Goal: Task Accomplishment & Management: Use online tool/utility

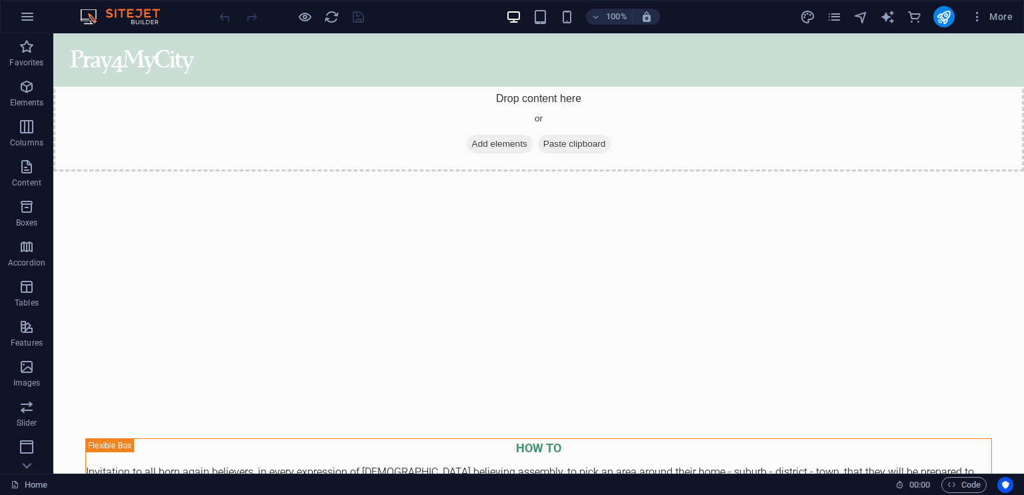
scroll to position [2576, 0]
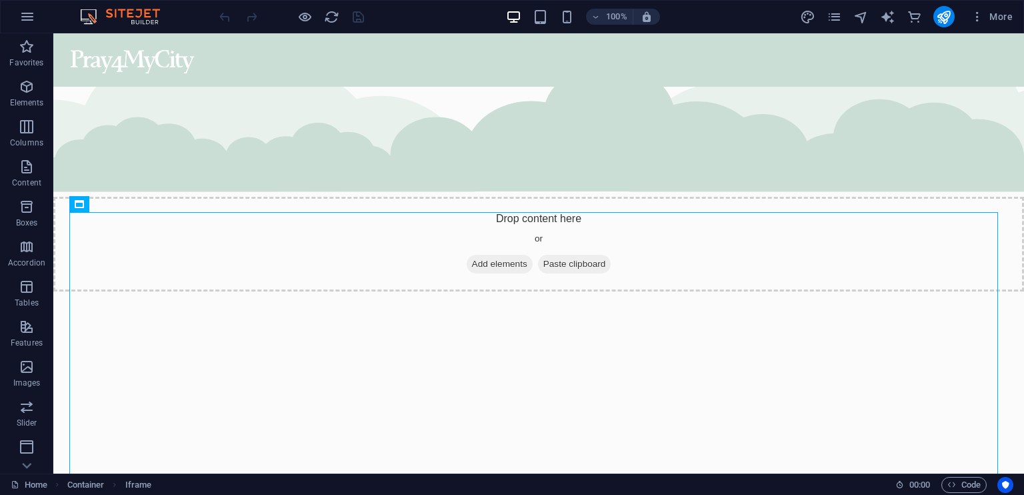
scroll to position [2449, 0]
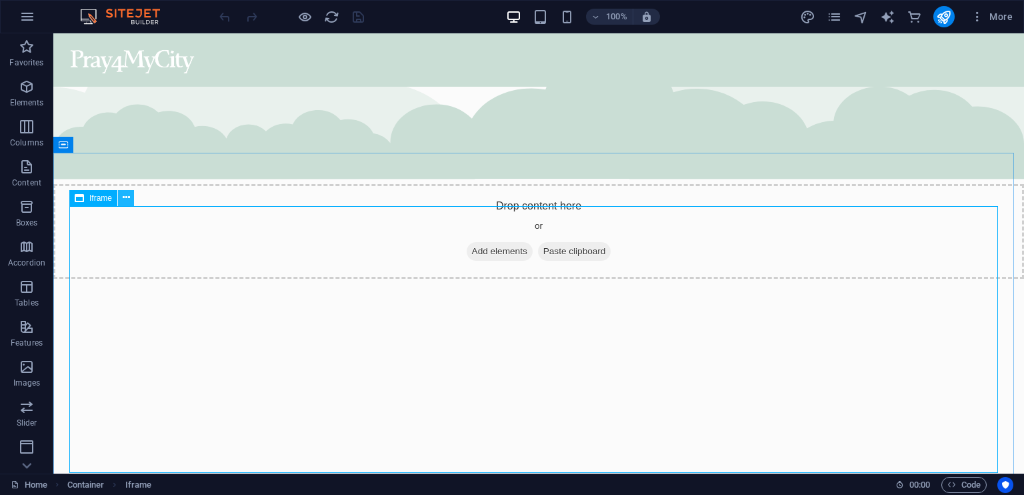
click at [124, 200] on icon at bounding box center [126, 198] width 7 height 14
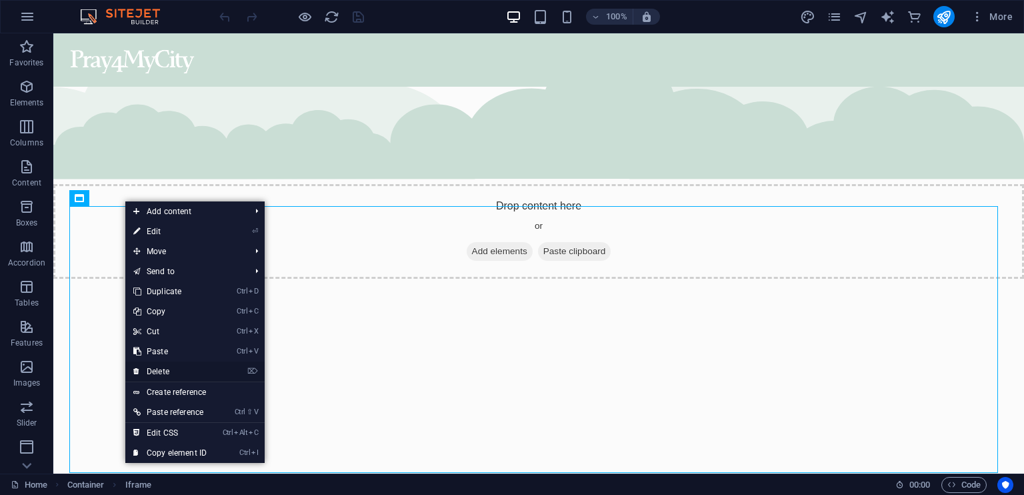
click at [195, 368] on link "⌦ Delete" at bounding box center [169, 371] width 89 height 20
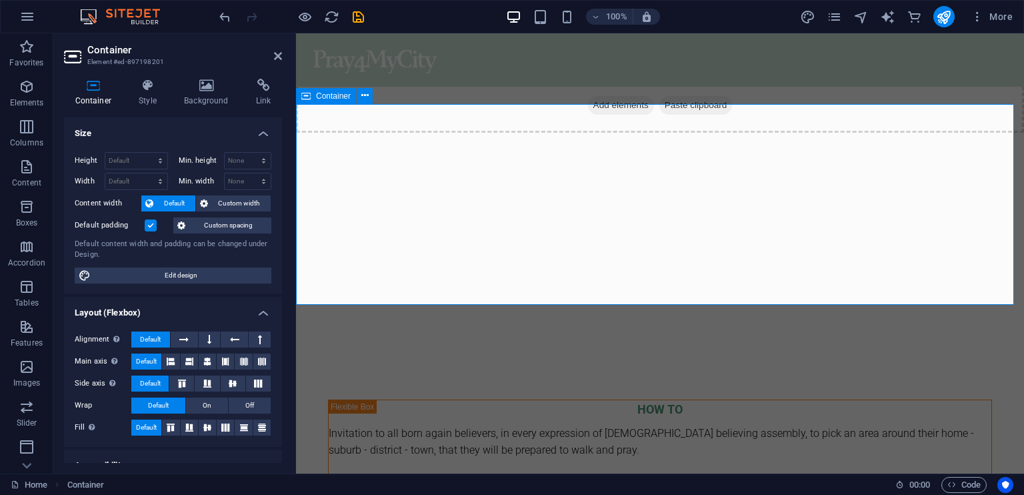
scroll to position [2603, 0]
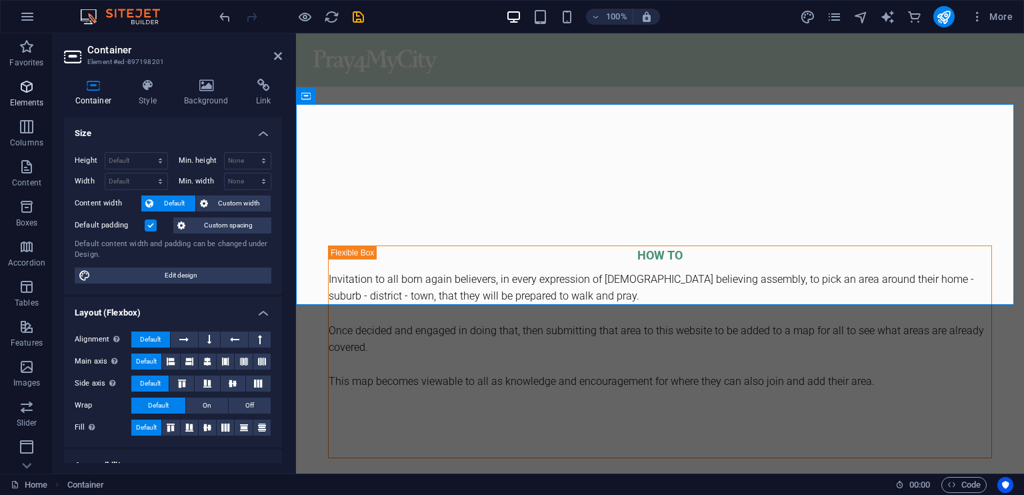
click at [29, 91] on icon "button" at bounding box center [27, 87] width 16 height 16
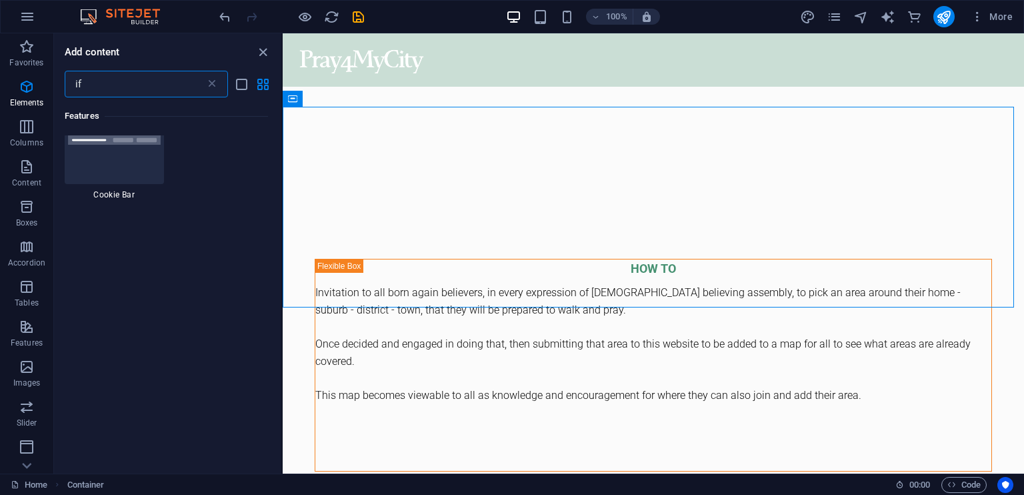
scroll to position [0, 0]
type input "ifra"
click at [86, 171] on div at bounding box center [88, 159] width 47 height 48
select select "%"
select select "px"
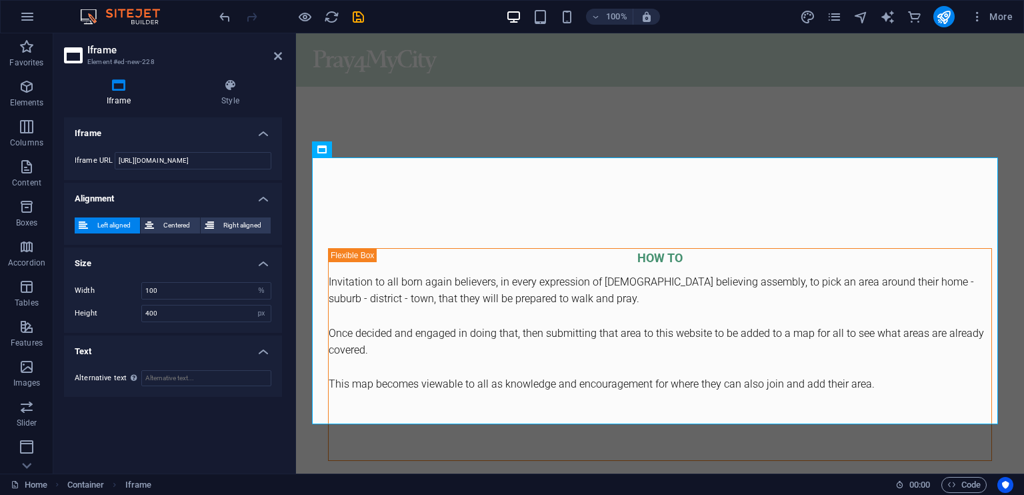
scroll to position [2603, 0]
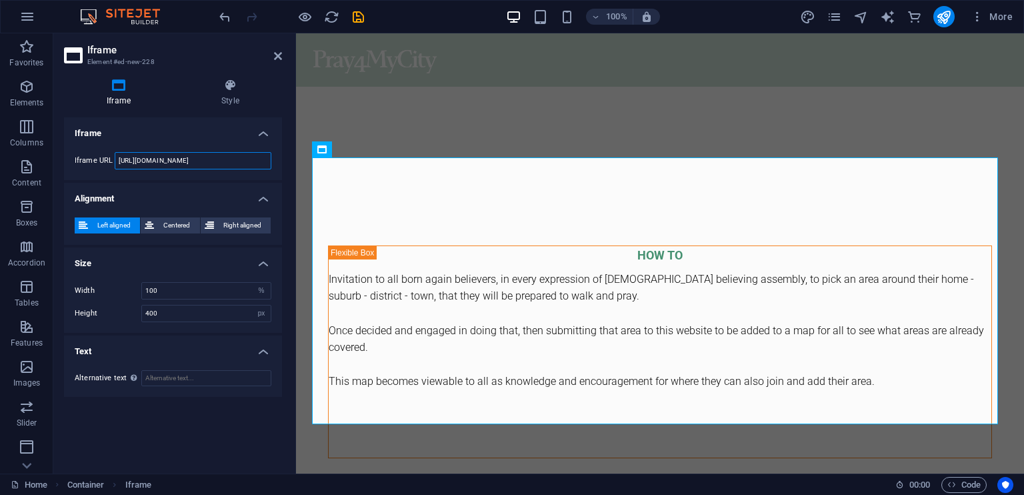
click at [232, 158] on input "[URL][DOMAIN_NAME]" at bounding box center [193, 160] width 157 height 17
drag, startPoint x: 232, startPoint y: 158, endPoint x: 141, endPoint y: 161, distance: 90.8
click at [141, 161] on input "[URL][DOMAIN_NAME]" at bounding box center [193, 160] width 157 height 17
click at [231, 158] on input "[URL][DOMAIN_NAME]" at bounding box center [193, 160] width 157 height 17
drag, startPoint x: 224, startPoint y: 159, endPoint x: 131, endPoint y: 183, distance: 96.4
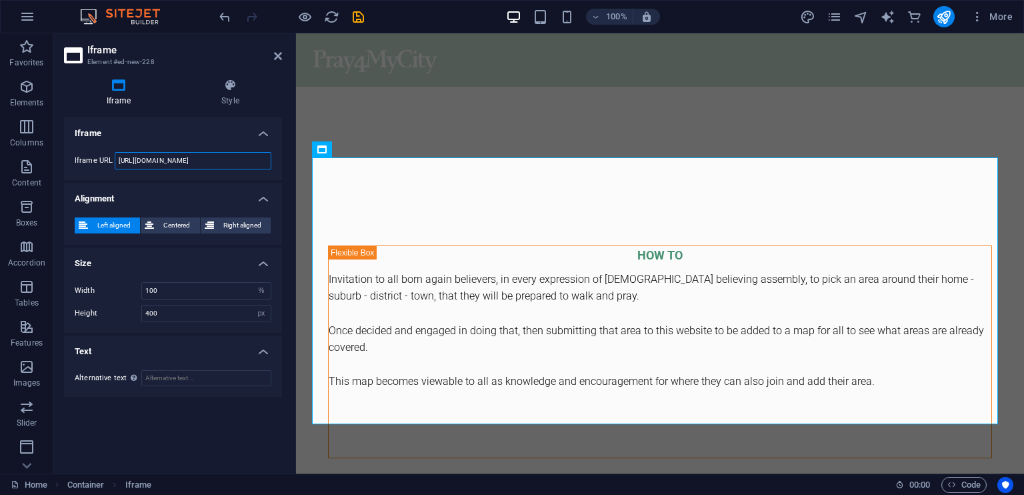
click at [131, 183] on ul "Iframe Iframe URL [URL][DOMAIN_NAME] Alignment Left aligned Centered Right alig…" at bounding box center [173, 256] width 218 height 279
click at [225, 164] on input "[URL][DOMAIN_NAME]" at bounding box center [193, 160] width 157 height 17
drag, startPoint x: 227, startPoint y: 163, endPoint x: 119, endPoint y: 161, distance: 108.7
click at [119, 161] on input "[URL][DOMAIN_NAME]" at bounding box center [193, 160] width 157 height 17
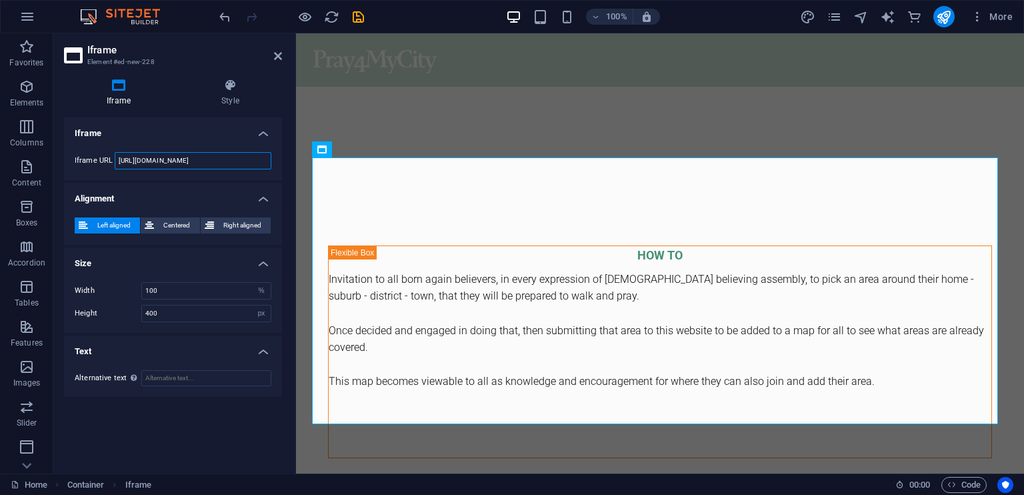
paste input "<html lang="en"> <head> <meta charset="UTF-8"> <meta name="viewport" content="w…"
type input "<html lang="en"> <head> <meta charset="UTF-8"> <meta name="viewport" content="w…"
click at [279, 57] on icon at bounding box center [278, 56] width 8 height 11
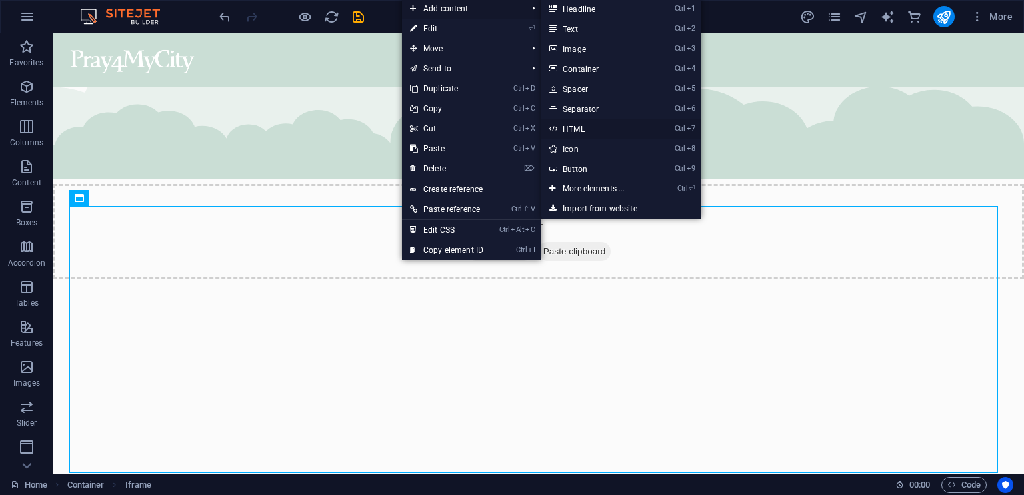
click at [584, 131] on link "Ctrl 7 HTML" at bounding box center [596, 129] width 110 height 20
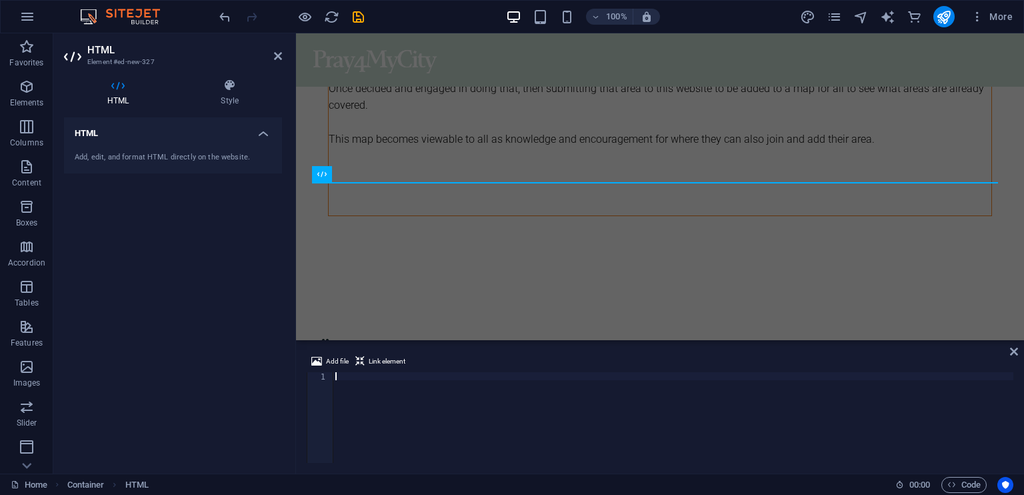
scroll to position [11929, 0]
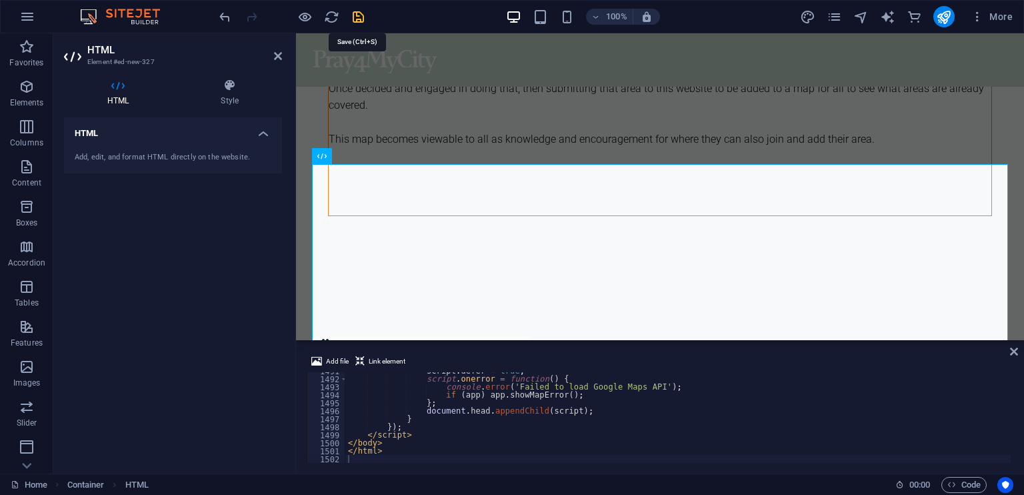
click at [355, 15] on icon "save" at bounding box center [358, 16] width 15 height 15
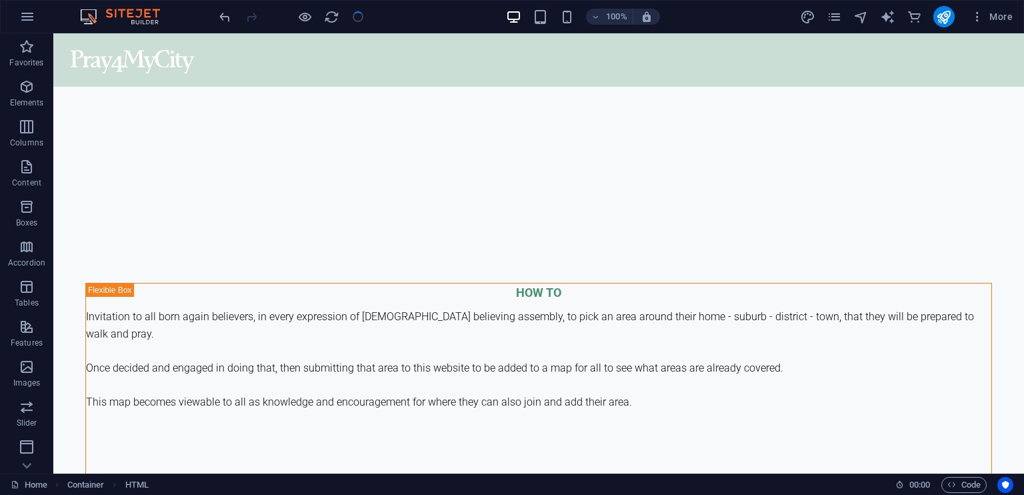
scroll to position [2591, 0]
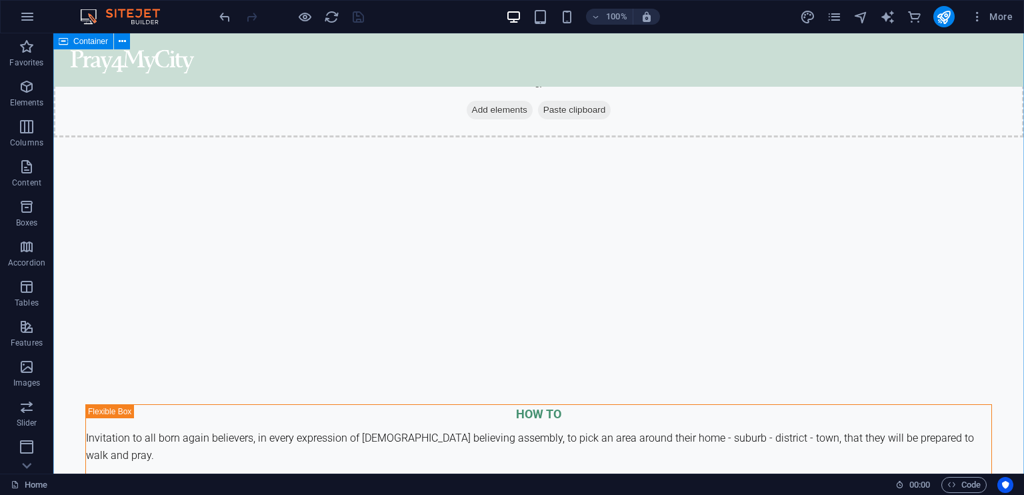
drag, startPoint x: 1022, startPoint y: 129, endPoint x: 1024, endPoint y: 262, distance: 133.4
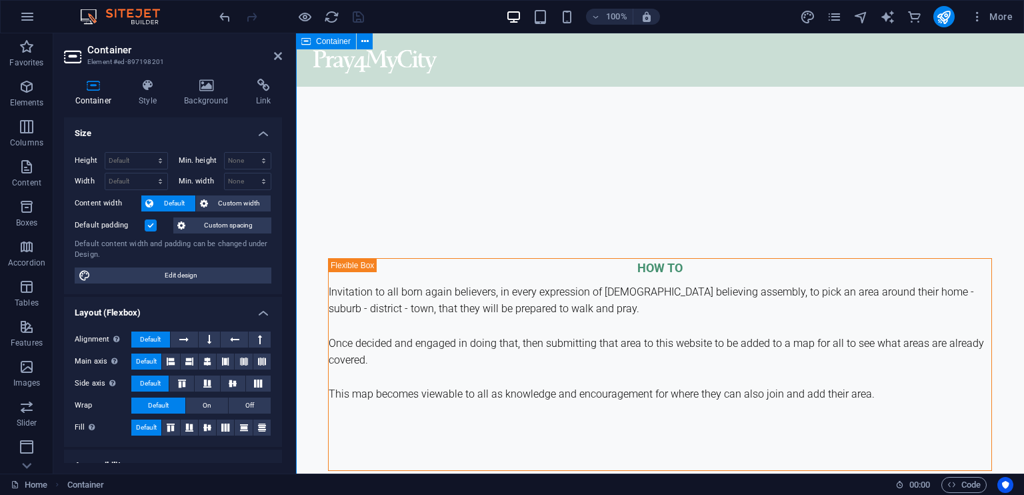
scroll to position [2712, 0]
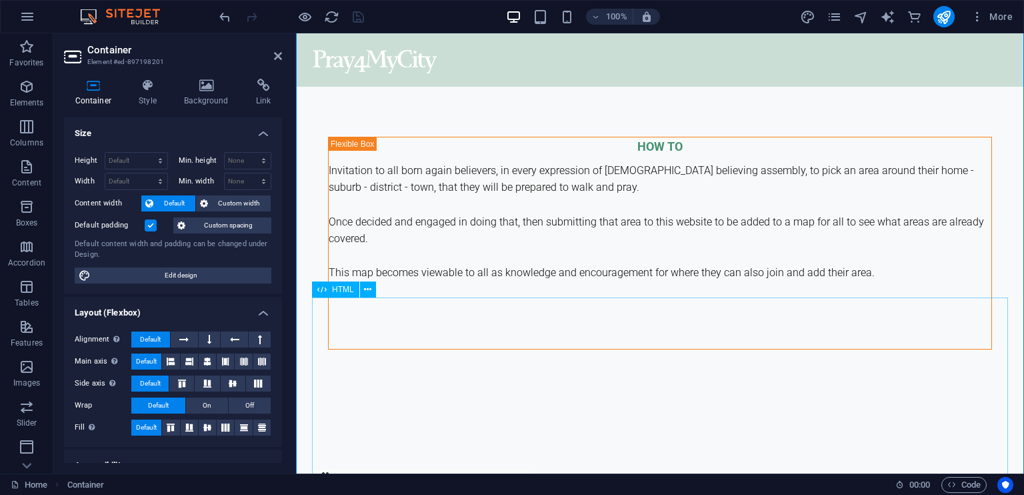
click at [136, 161] on select "Default px rem % vh vw" at bounding box center [136, 161] width 62 height 16
select select "px"
click at [147, 153] on select "Default px rem % vh vw" at bounding box center [136, 161] width 62 height 16
click at [128, 161] on input "1249" at bounding box center [136, 161] width 62 height 16
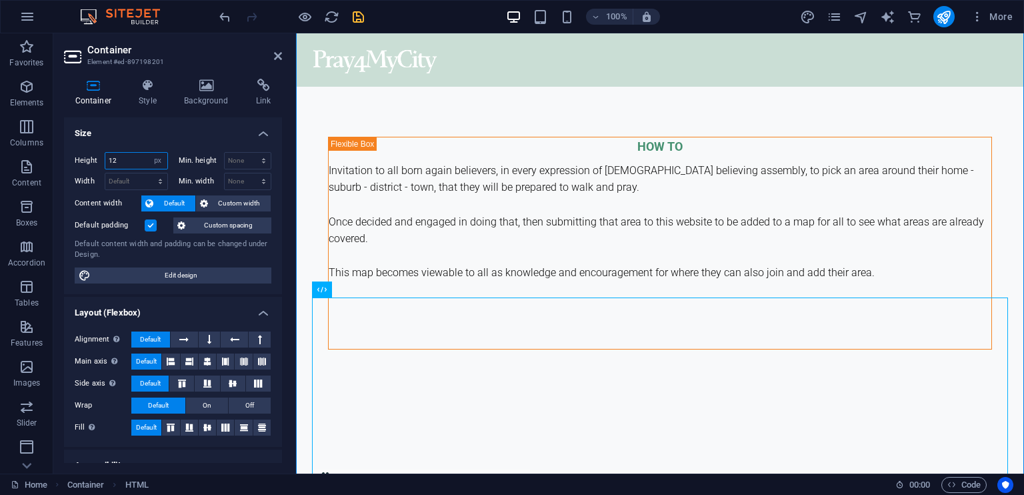
type input "1"
type input "800"
click at [135, 180] on select "Default px rem % em vh vw" at bounding box center [136, 181] width 62 height 16
select select "px"
click at [147, 173] on select "Default px rem % em vh vw" at bounding box center [136, 181] width 62 height 16
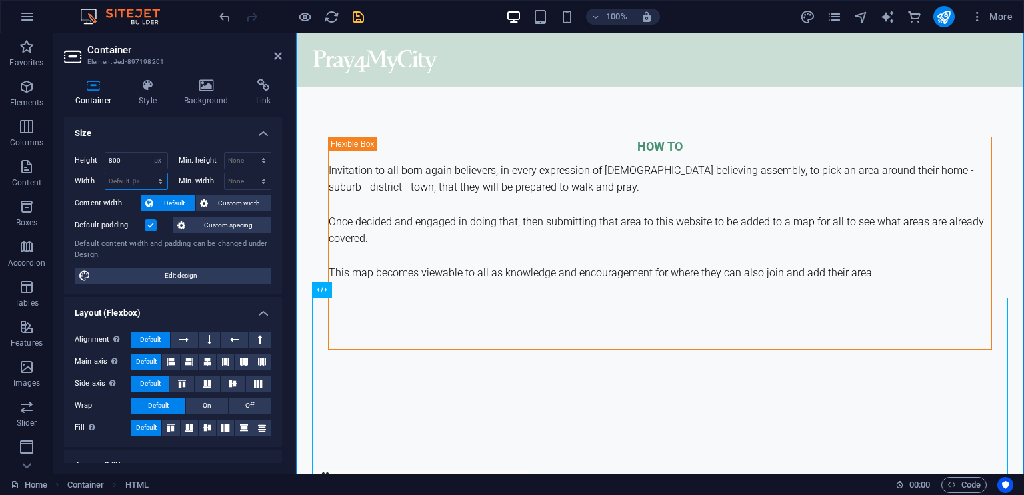
type input "1092"
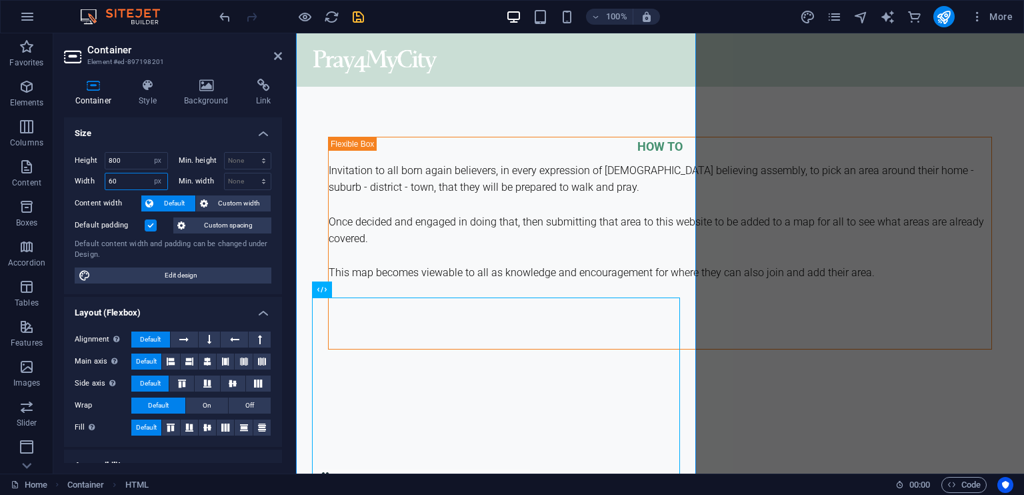
type input "6"
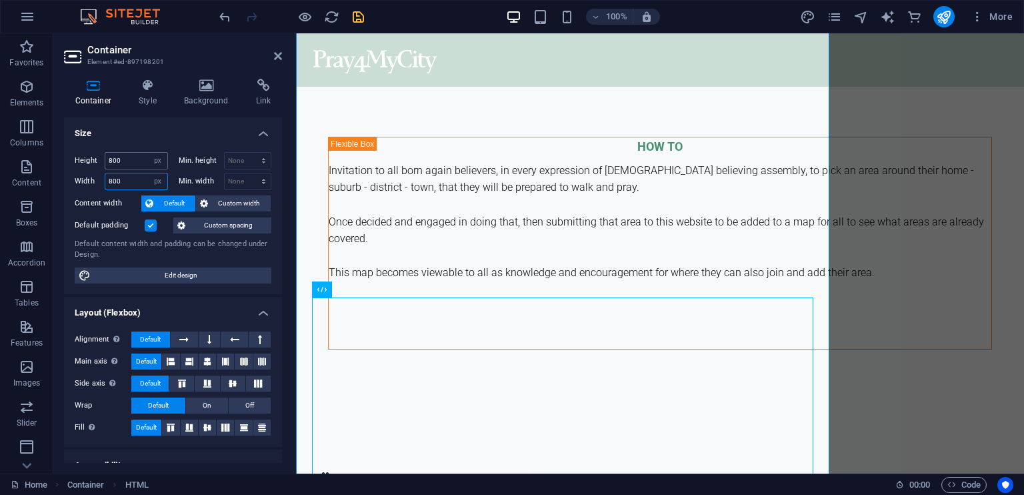
type input "800"
click at [121, 163] on input "800" at bounding box center [136, 161] width 62 height 16
type input "8"
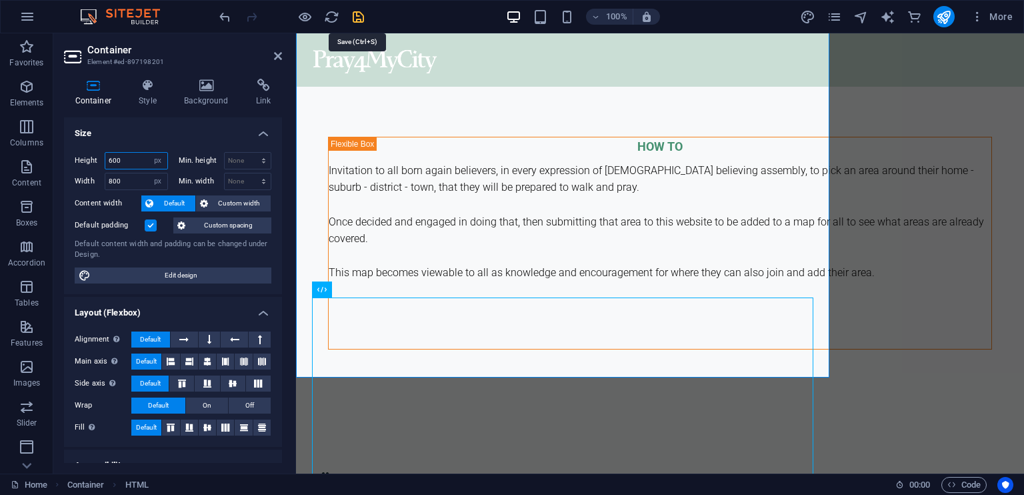
type input "600"
click at [357, 15] on icon "save" at bounding box center [358, 16] width 15 height 15
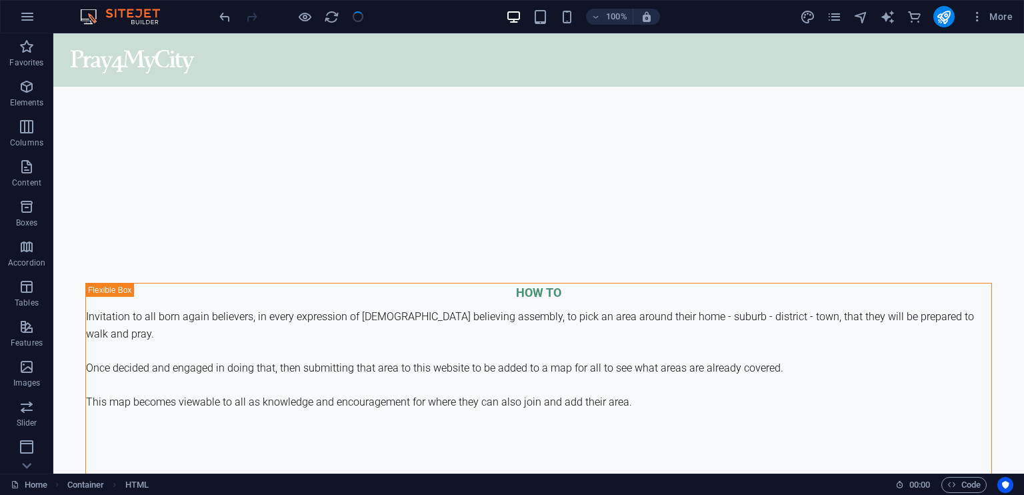
scroll to position [2591, 0]
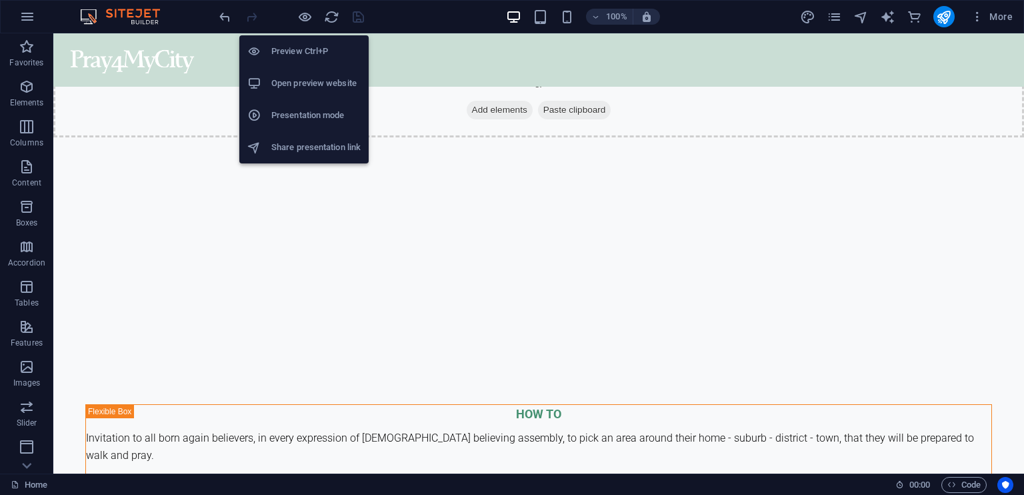
click at [320, 86] on h6 "Open preview website" at bounding box center [315, 83] width 89 height 16
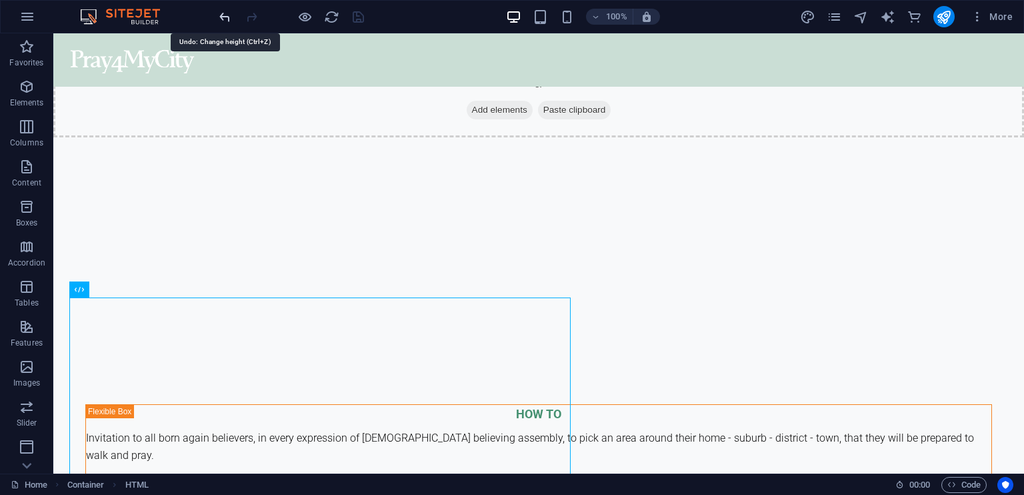
click at [221, 16] on icon "undo" at bounding box center [224, 16] width 15 height 15
click at [225, 14] on icon "undo" at bounding box center [224, 16] width 15 height 15
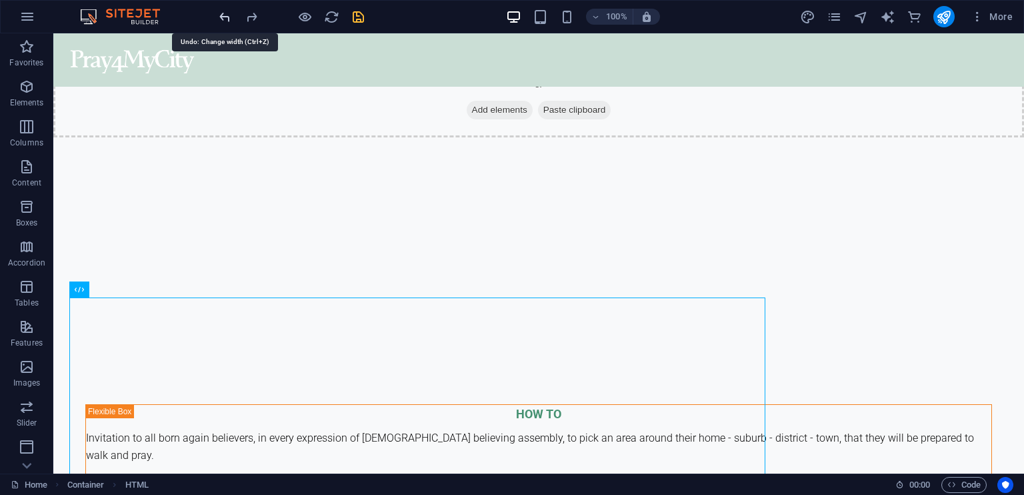
click at [229, 15] on icon "undo" at bounding box center [224, 16] width 15 height 15
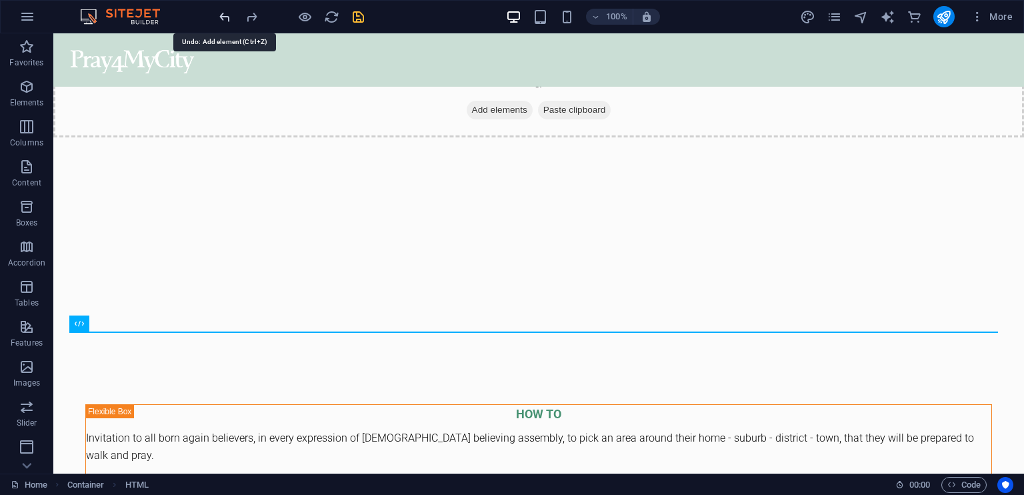
click at [229, 15] on icon "undo" at bounding box center [224, 16] width 15 height 15
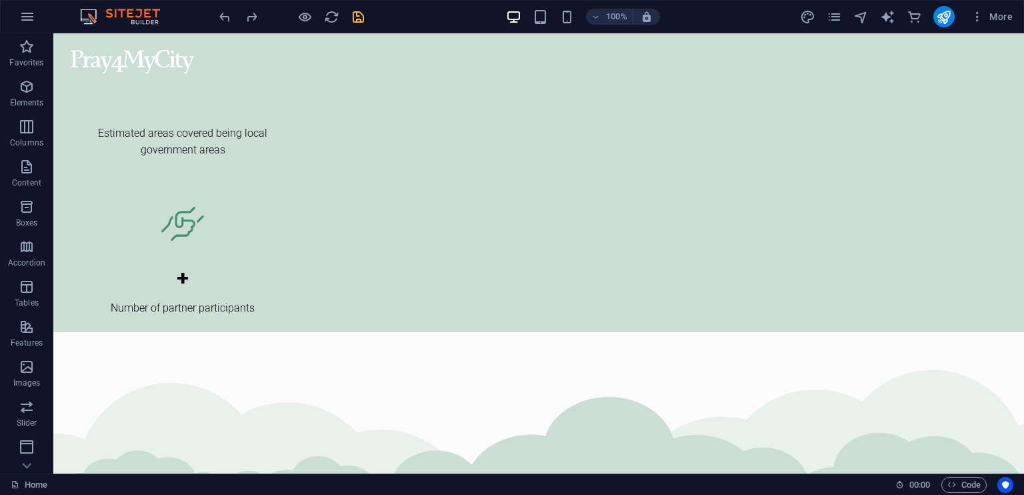
scroll to position [2110, 0]
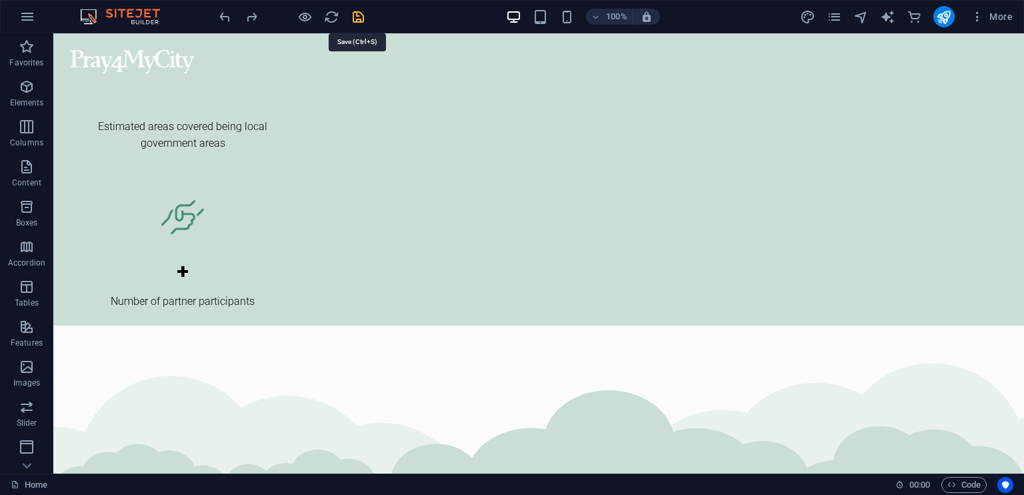
click at [357, 17] on icon "save" at bounding box center [358, 16] width 15 height 15
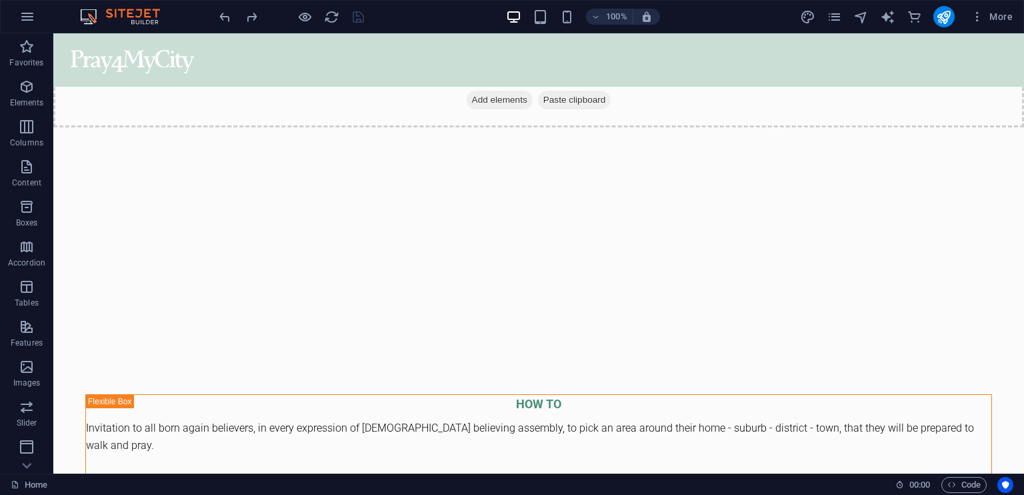
scroll to position [2587, 0]
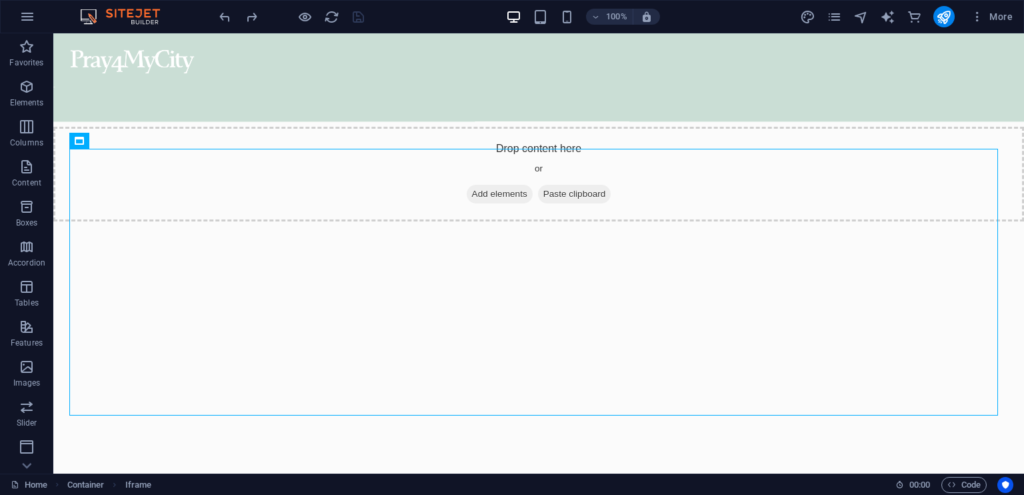
scroll to position [2500, 0]
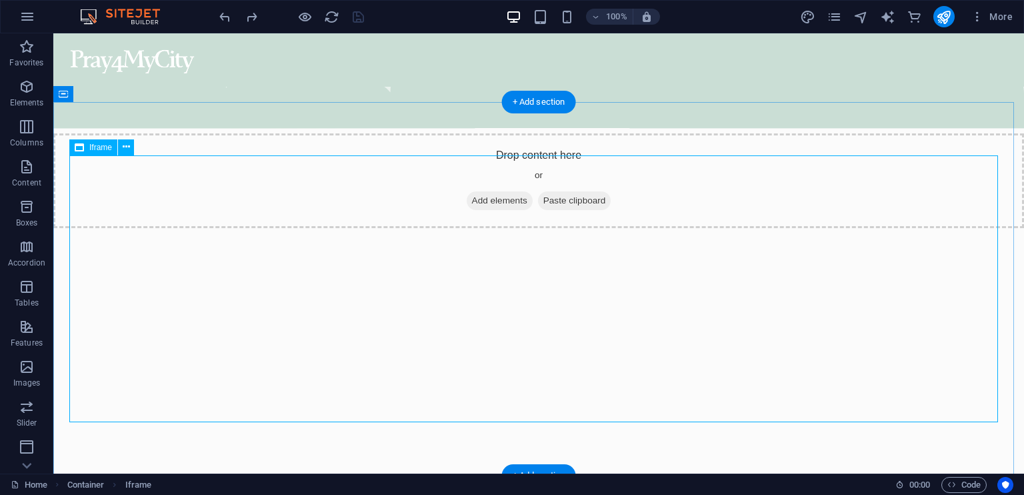
click at [125, 147] on icon at bounding box center [126, 147] width 7 height 14
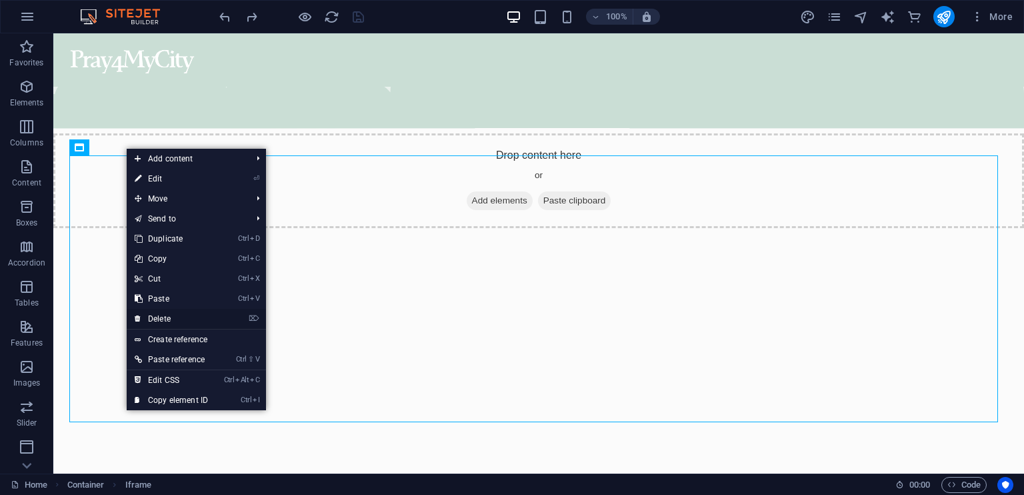
click at [165, 313] on link "⌦ Delete" at bounding box center [171, 319] width 89 height 20
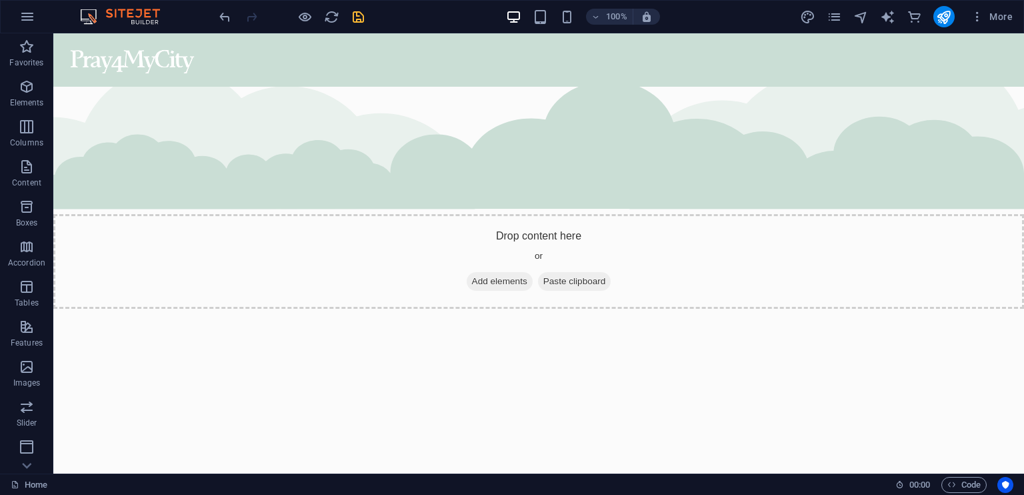
scroll to position [2438, 0]
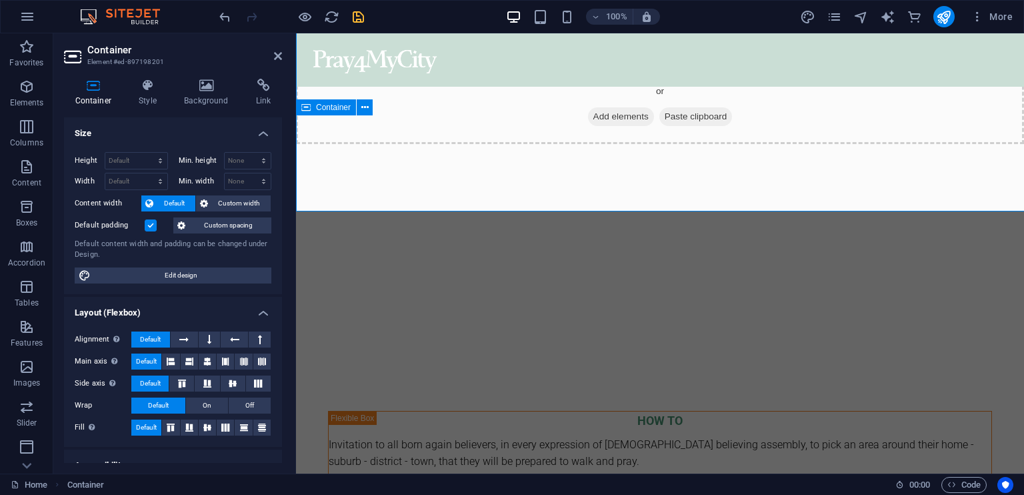
scroll to position [2591, 0]
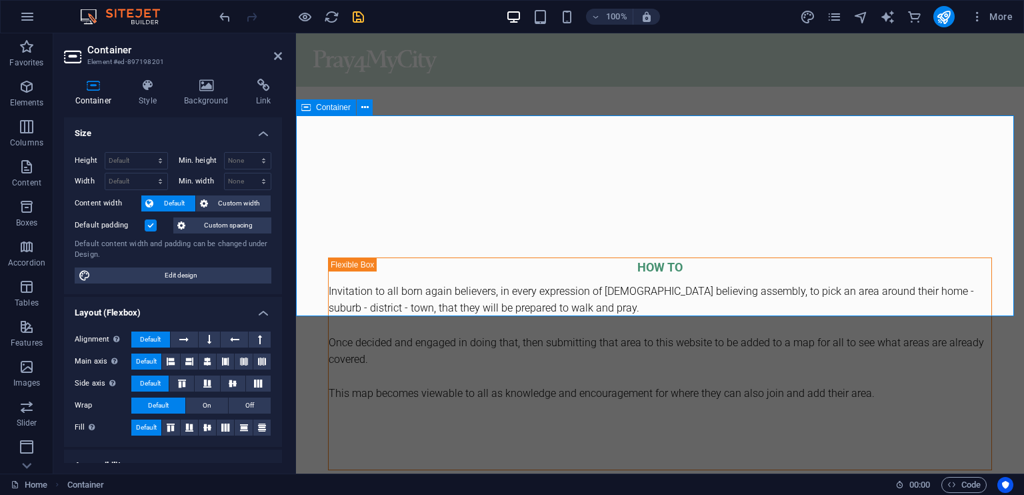
click at [139, 161] on select "Default px rem % vh vw" at bounding box center [136, 161] width 62 height 16
select select "px"
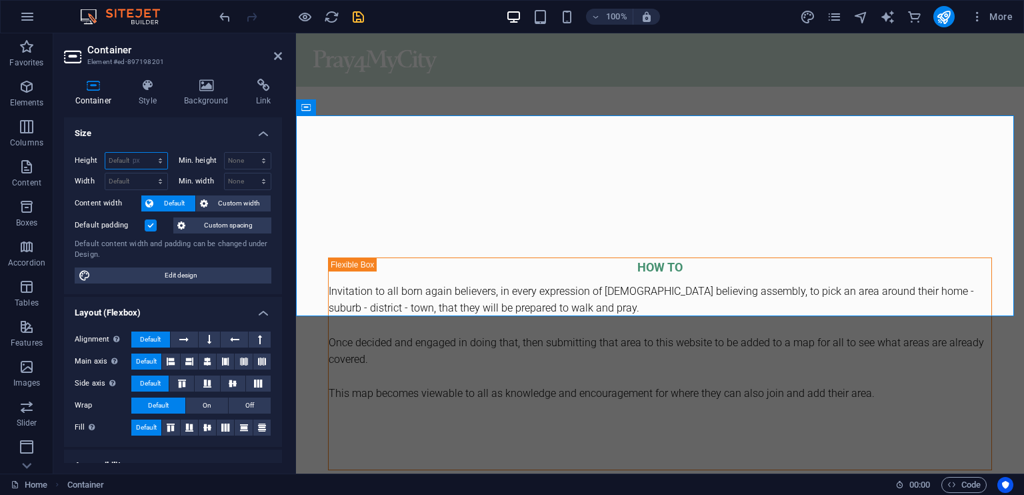
click at [147, 153] on select "Default px rem % vh vw" at bounding box center [136, 161] width 62 height 16
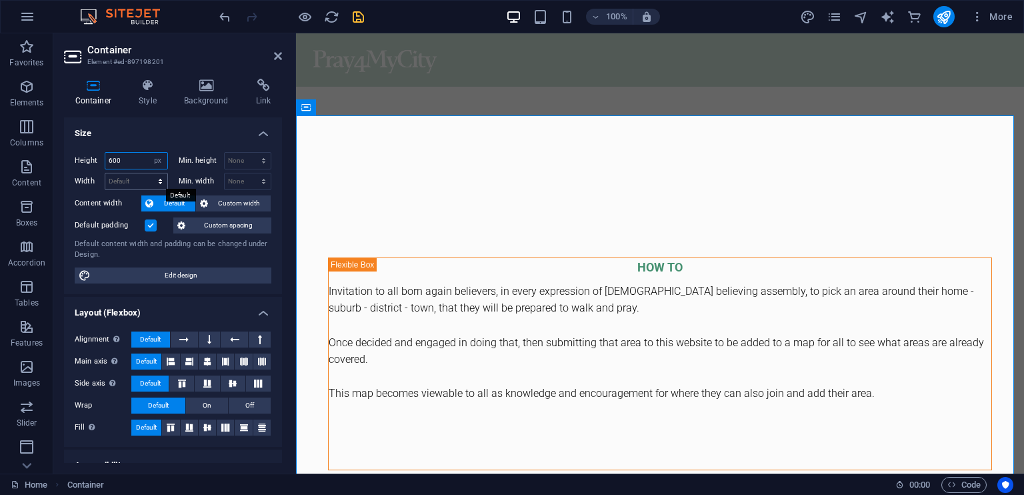
type input "600"
click at [123, 182] on select "Default px rem % em vh vw" at bounding box center [136, 181] width 62 height 16
select select "px"
click at [147, 173] on select "Default px rem % em vh vw" at bounding box center [136, 181] width 62 height 16
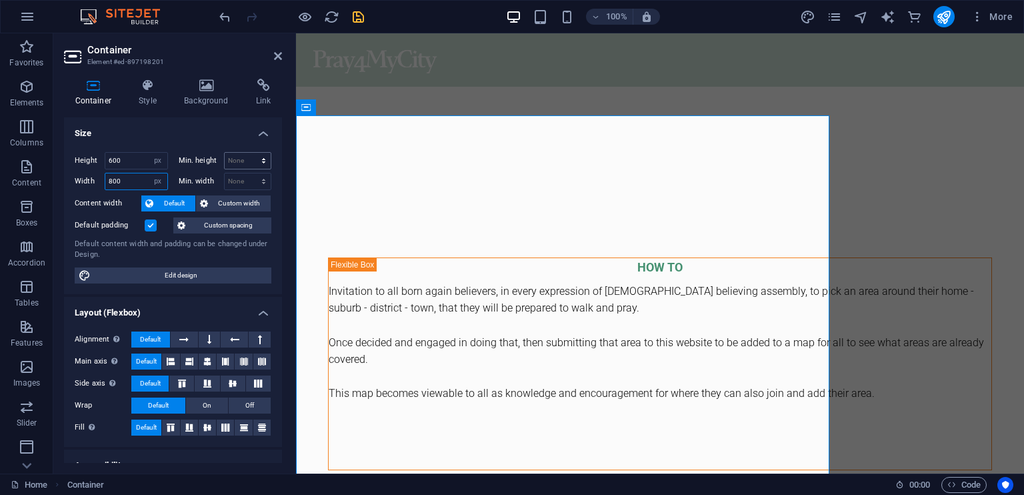
type input "800"
click at [248, 161] on select "None px rem % vh vw" at bounding box center [248, 161] width 47 height 16
click at [243, 159] on select "None px rem % vh vw" at bounding box center [248, 161] width 47 height 16
click at [360, 17] on icon "save" at bounding box center [358, 16] width 15 height 15
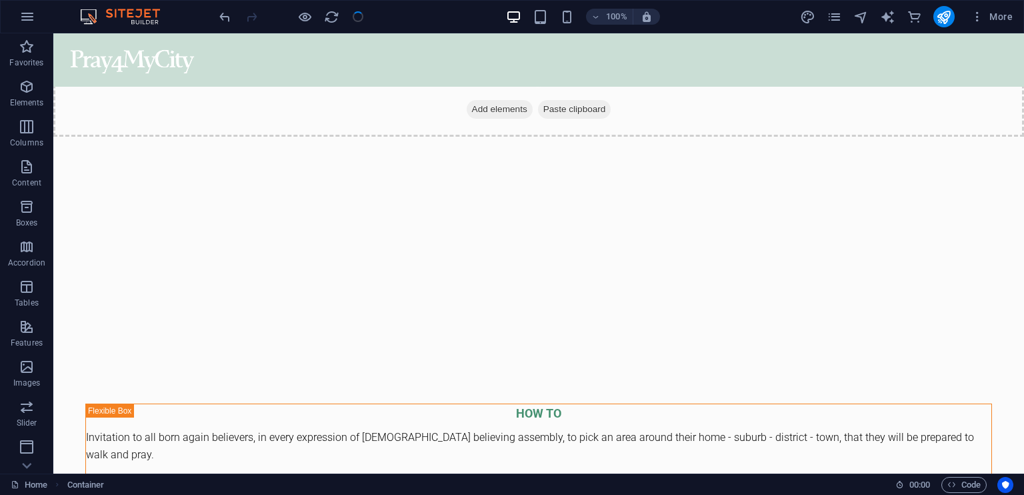
scroll to position [2438, 0]
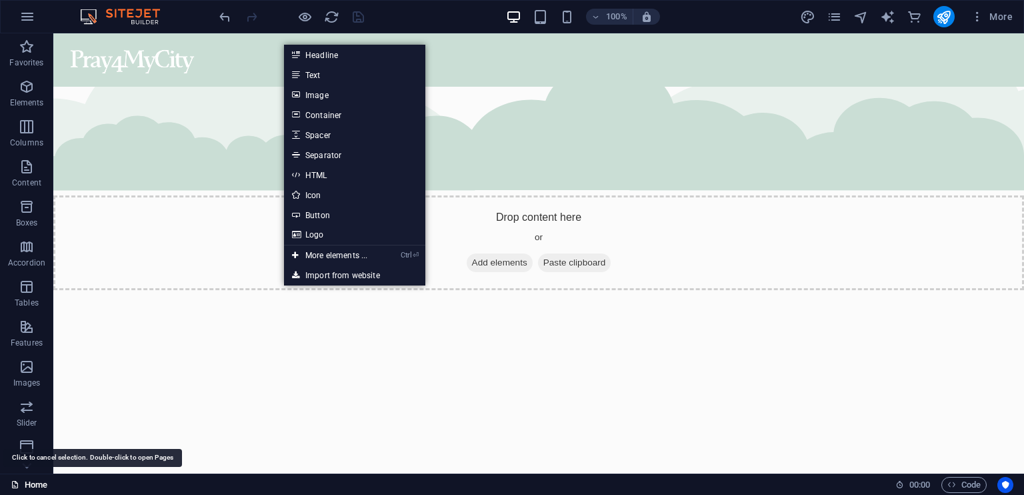
click at [34, 484] on link "Home" at bounding box center [29, 485] width 37 height 16
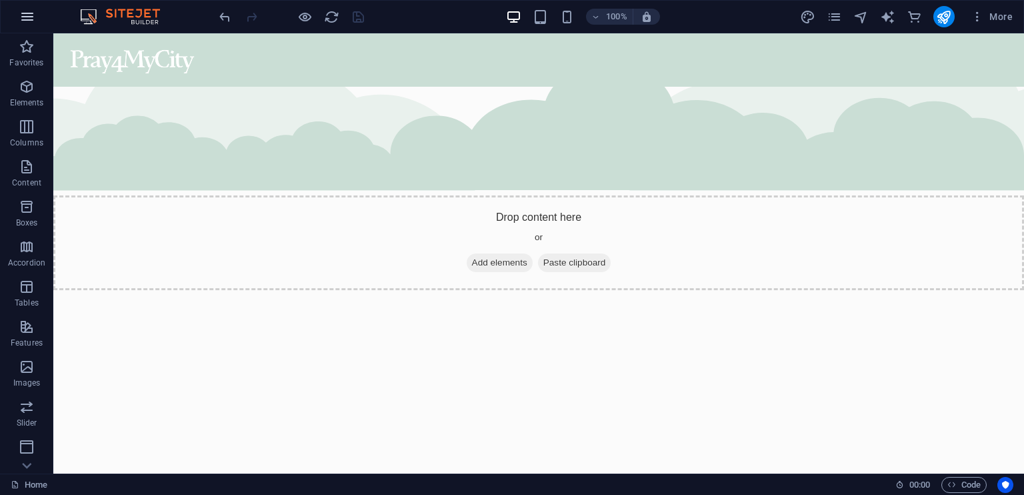
click at [29, 19] on icon "button" at bounding box center [27, 17] width 16 height 16
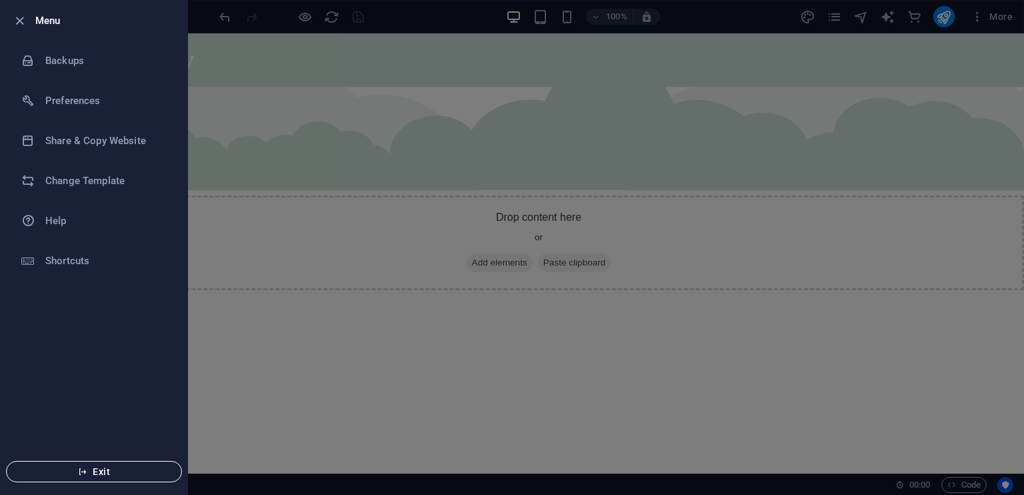
click at [113, 473] on span "Exit" at bounding box center [93, 471] width 153 height 11
